Goal: Task Accomplishment & Management: Manage account settings

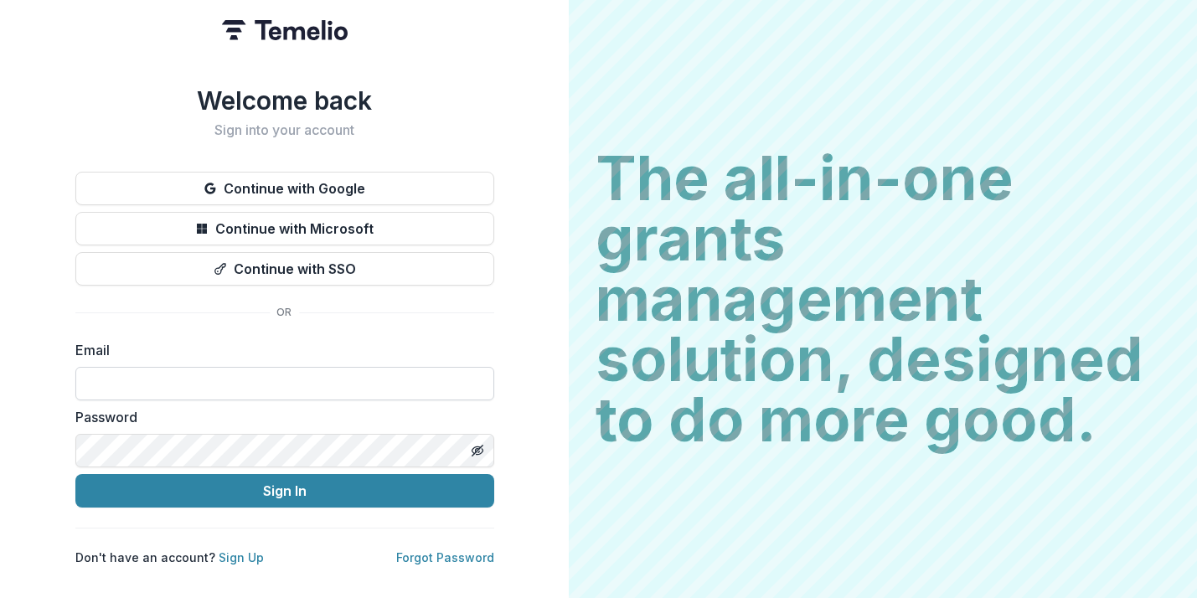
click at [221, 380] on input at bounding box center [284, 384] width 419 height 34
type input "**********"
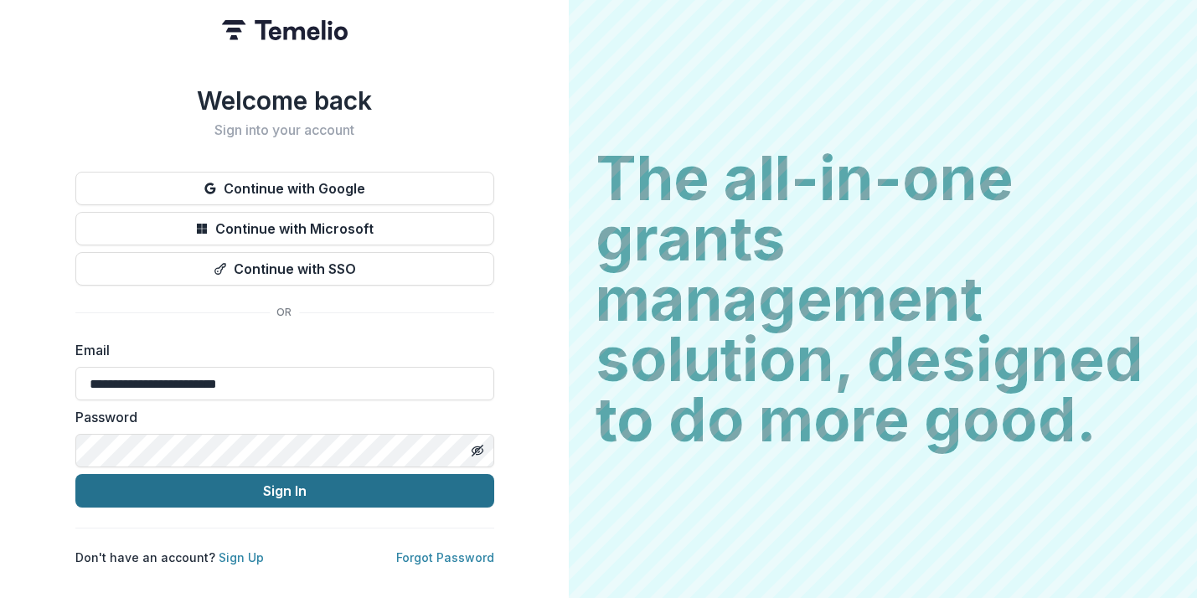
click at [134, 480] on button "Sign In" at bounding box center [284, 491] width 419 height 34
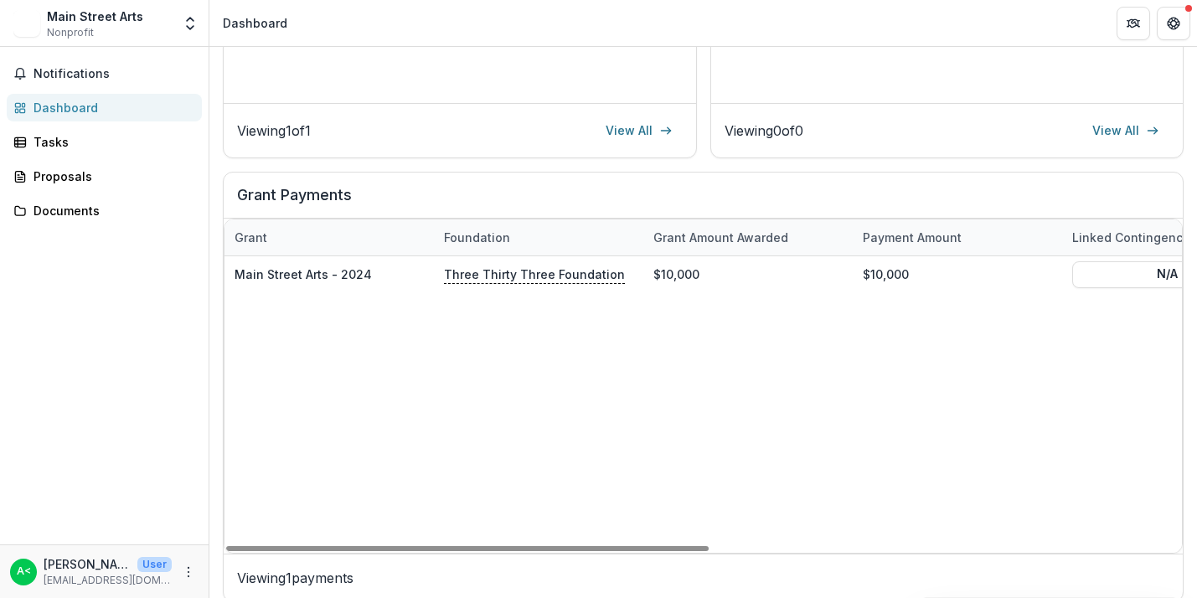
scroll to position [481, 0]
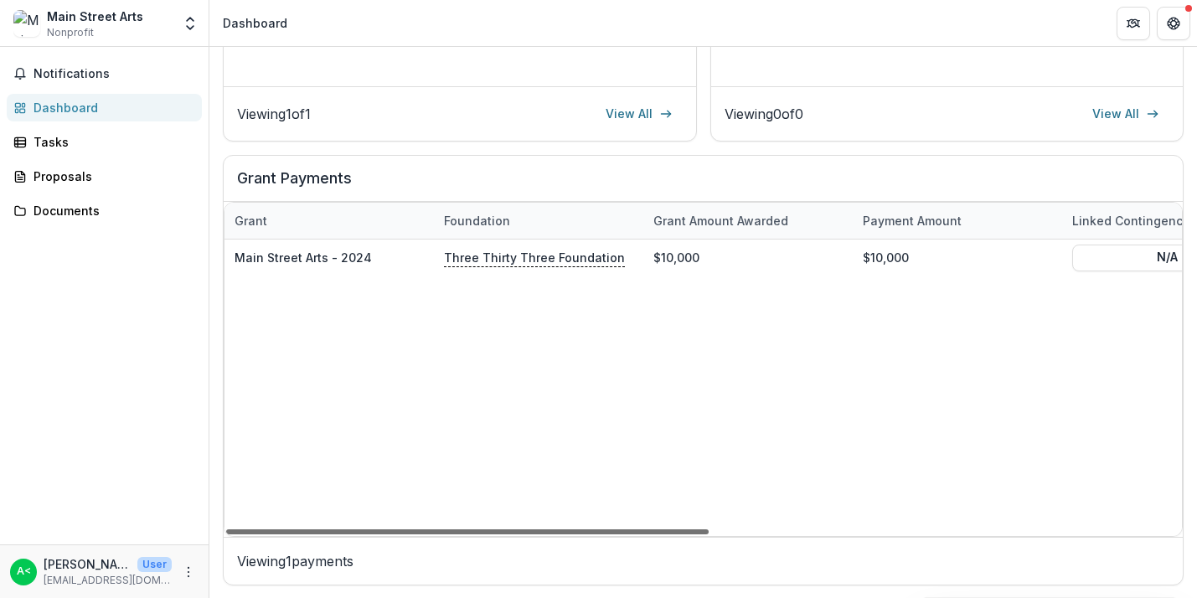
click at [447, 529] on div at bounding box center [467, 531] width 483 height 5
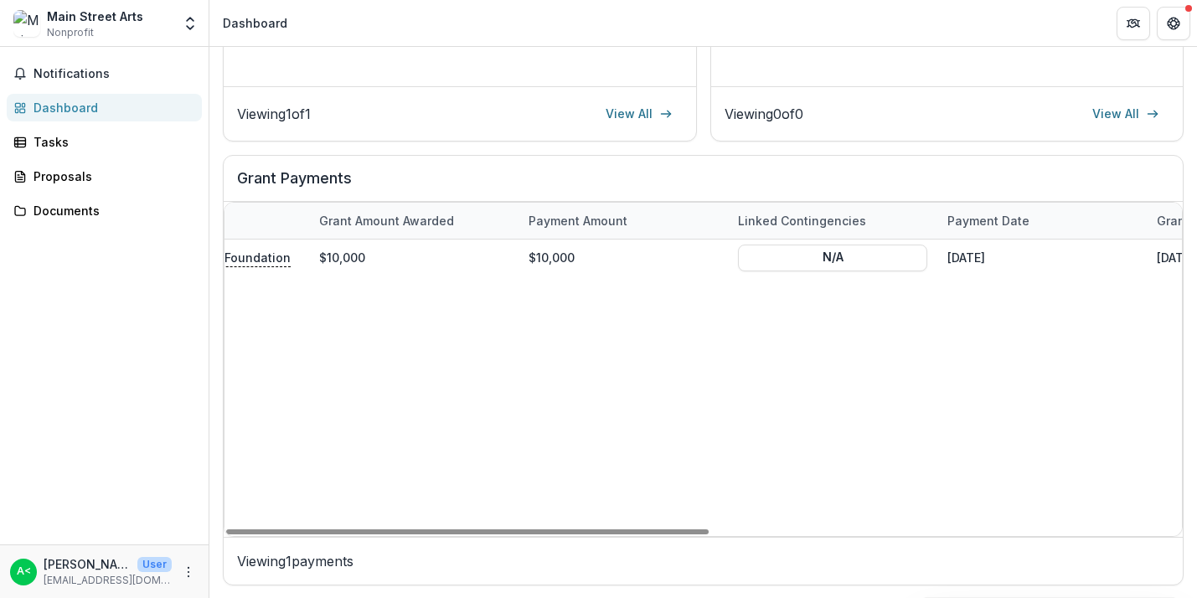
scroll to position [0, 515]
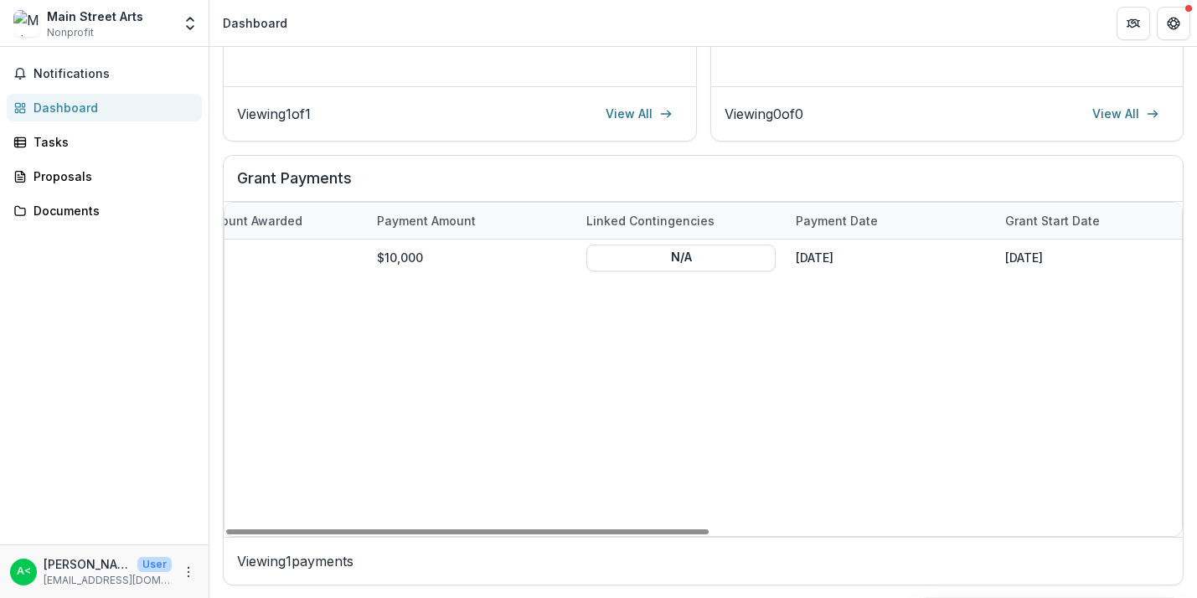
drag, startPoint x: 447, startPoint y: 530, endPoint x: 723, endPoint y: 519, distance: 275.9
click at [707, 529] on div at bounding box center [467, 531] width 483 height 5
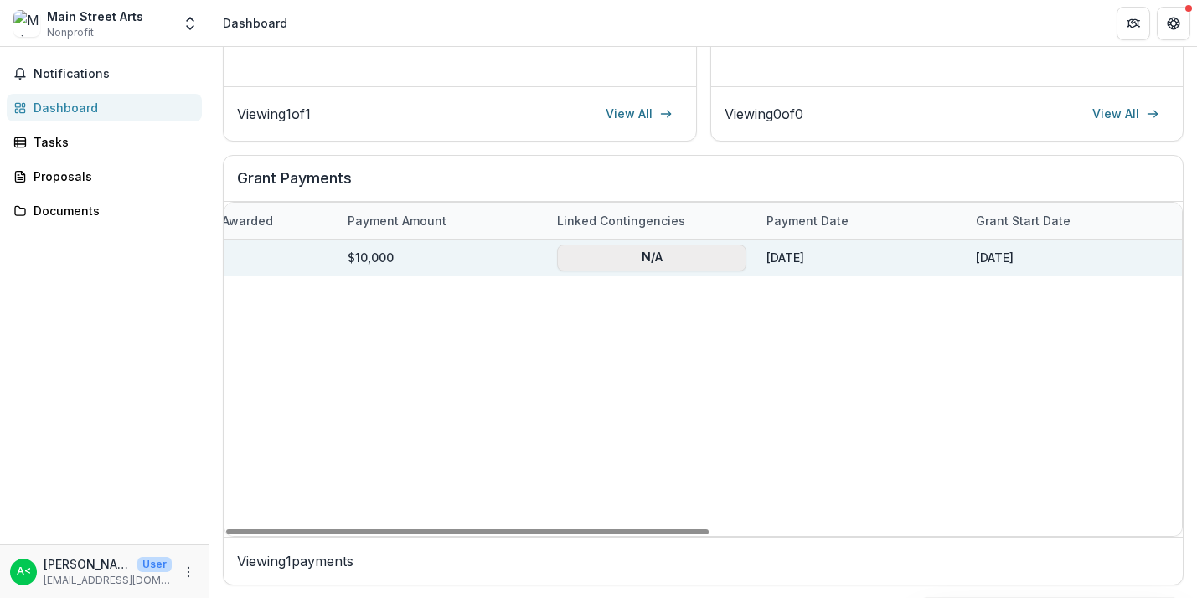
click at [676, 261] on button "N/A" at bounding box center [651, 257] width 189 height 27
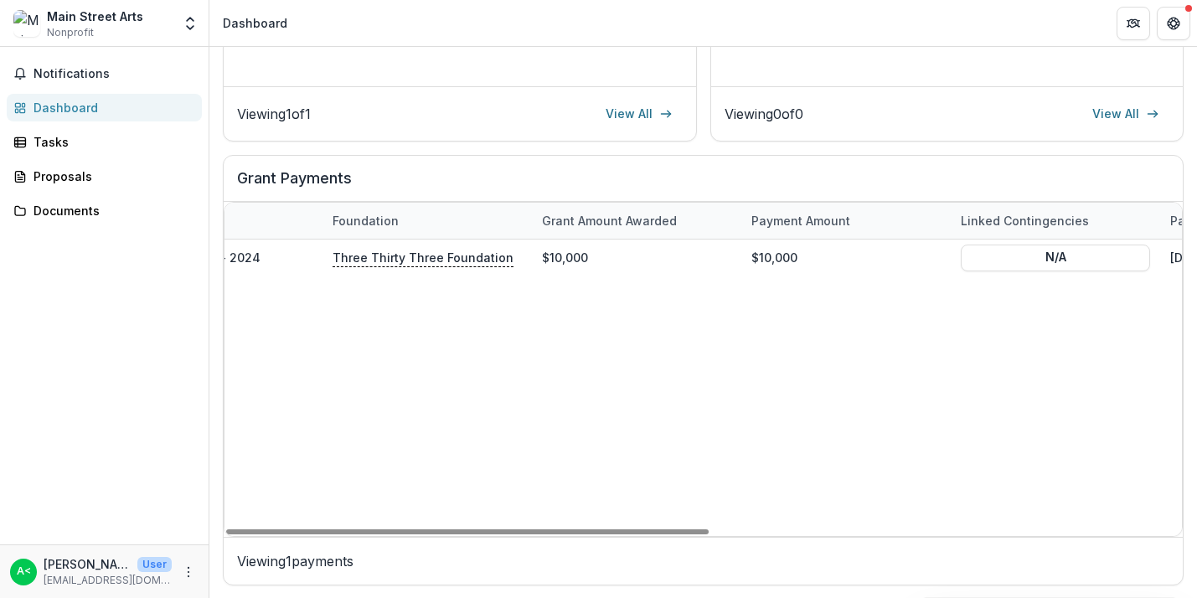
drag, startPoint x: 561, startPoint y: 529, endPoint x: 335, endPoint y: 506, distance: 227.3
click at [337, 529] on div at bounding box center [467, 531] width 483 height 5
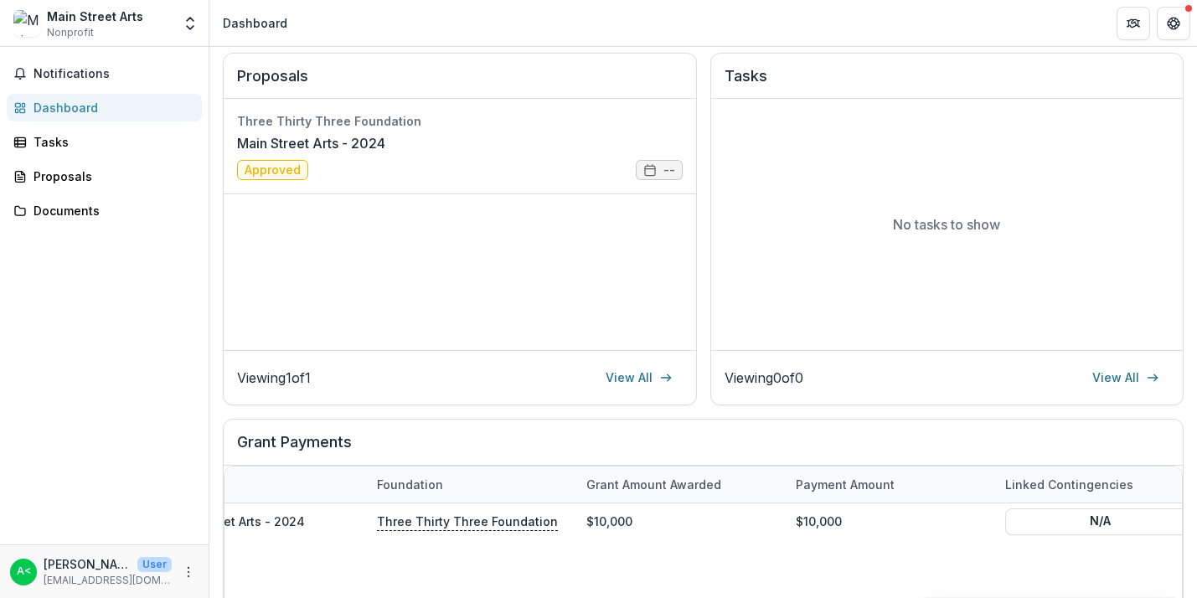
scroll to position [0, 0]
